Goal: Transaction & Acquisition: Purchase product/service

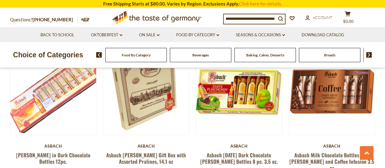
scroll to position [365, 0]
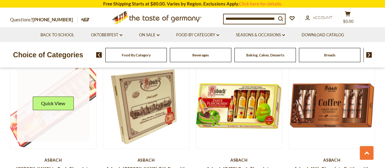
click at [65, 110] on div "Quick View" at bounding box center [53, 105] width 72 height 72
click at [57, 148] on img at bounding box center [53, 105] width 86 height 86
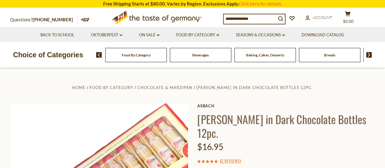
scroll to position [91, 0]
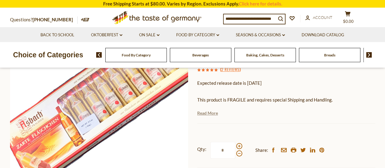
click at [202, 115] on link "Read More" at bounding box center [207, 113] width 21 height 6
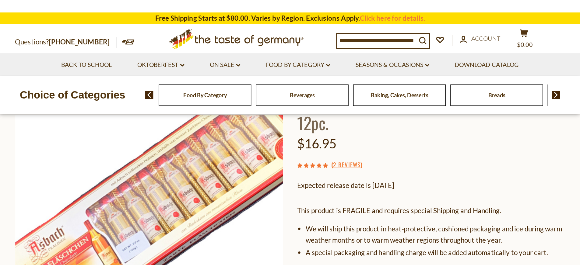
scroll to position [30, 0]
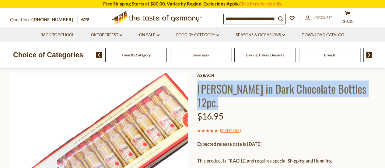
drag, startPoint x: 234, startPoint y: 104, endPoint x: 197, endPoint y: 87, distance: 39.8
click at [197, 87] on h1 "[PERSON_NAME] in Dark Chocolate Bottles 12pc." at bounding box center [286, 95] width 178 height 27
copy h1 "[PERSON_NAME] in Dark Chocolate Bottles 12pc."
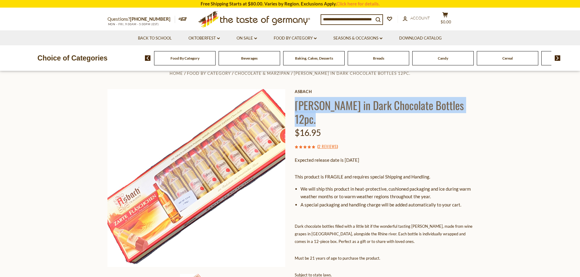
scroll to position [0, 0]
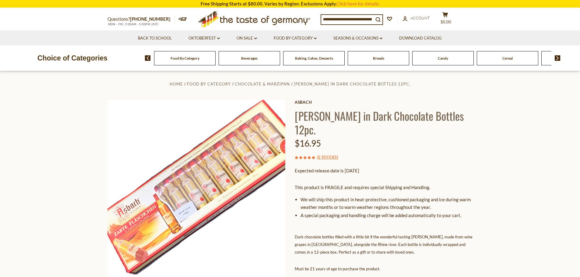
click at [385, 139] on div "Home Food By Category Chocolate & Marzipan [PERSON_NAME] in Dark Chocolate Bott…" at bounding box center [290, 250] width 374 height 341
